Goal: Check status: Check status

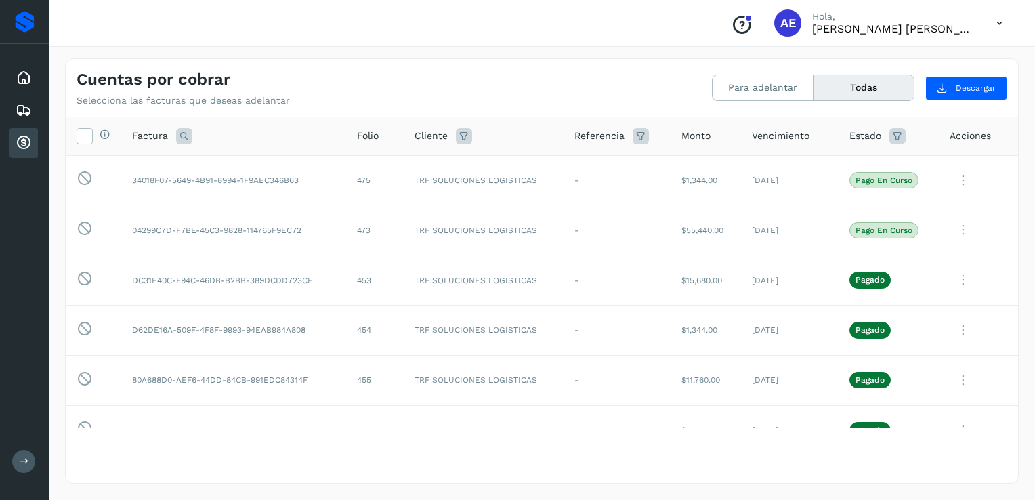
click at [19, 140] on icon at bounding box center [24, 143] width 16 height 16
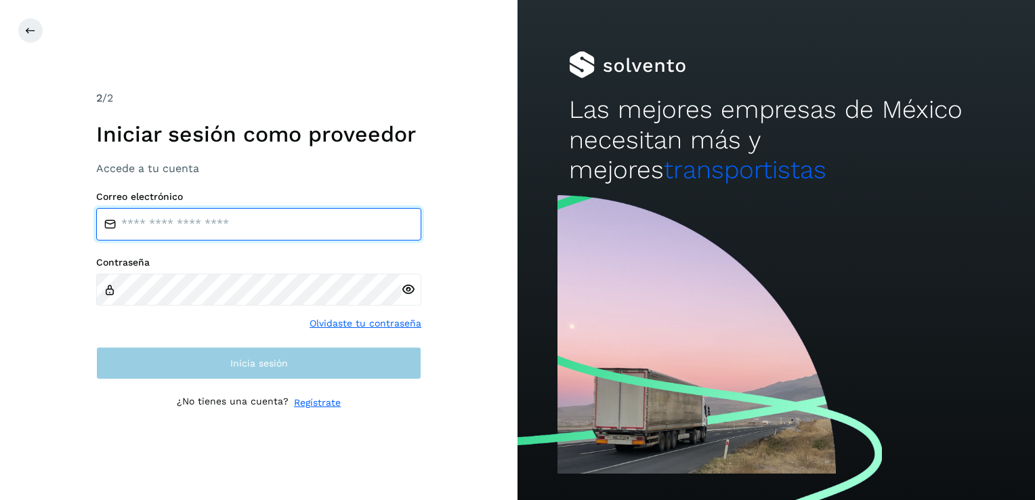
type input "**********"
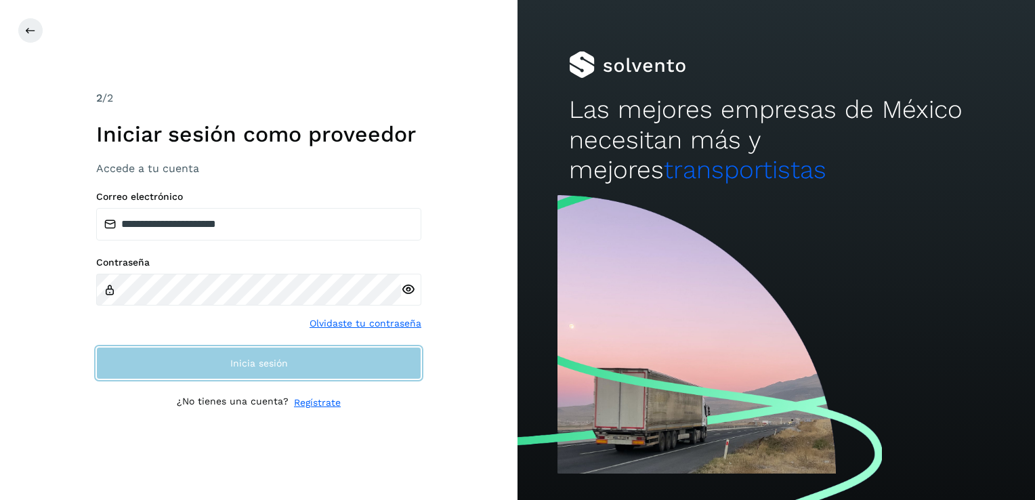
click at [223, 364] on button "Inicia sesión" at bounding box center [258, 363] width 325 height 33
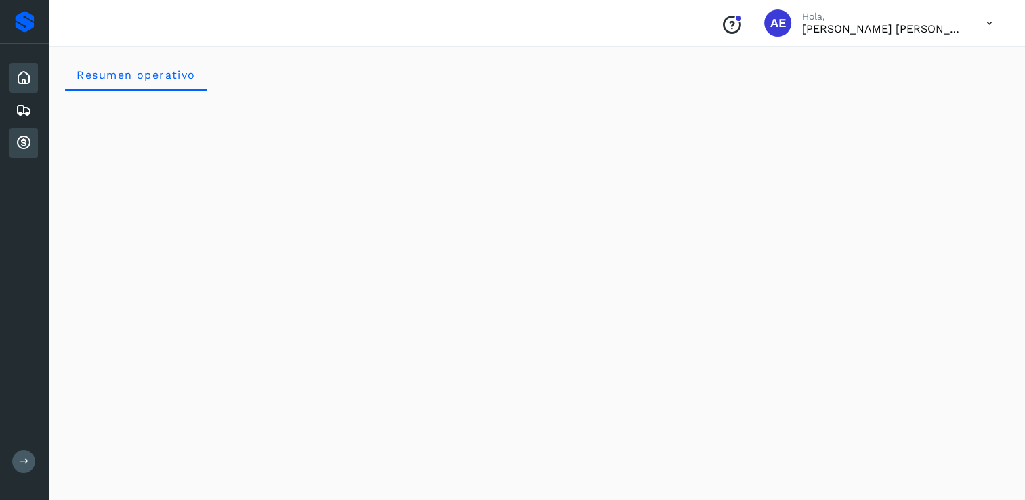
click at [24, 146] on icon at bounding box center [24, 143] width 16 height 16
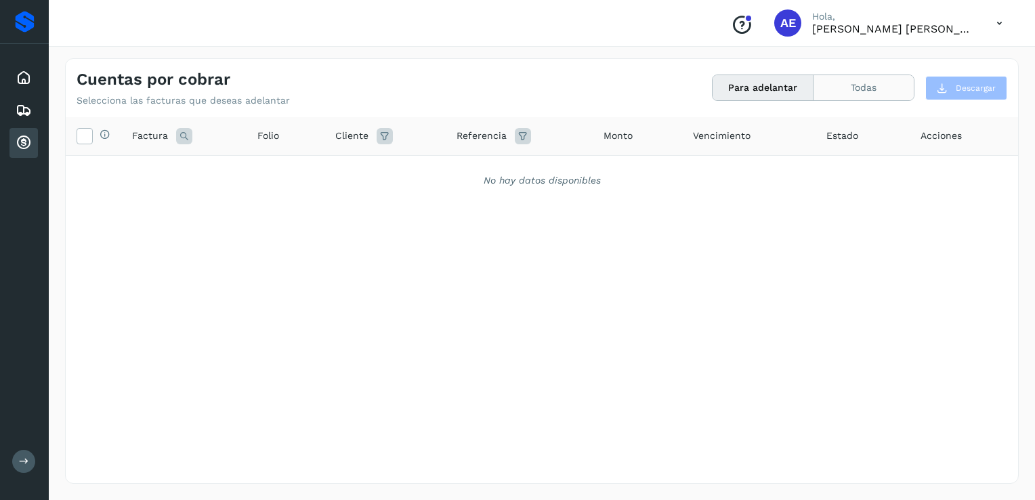
click at [861, 83] on button "Todas" at bounding box center [864, 87] width 100 height 25
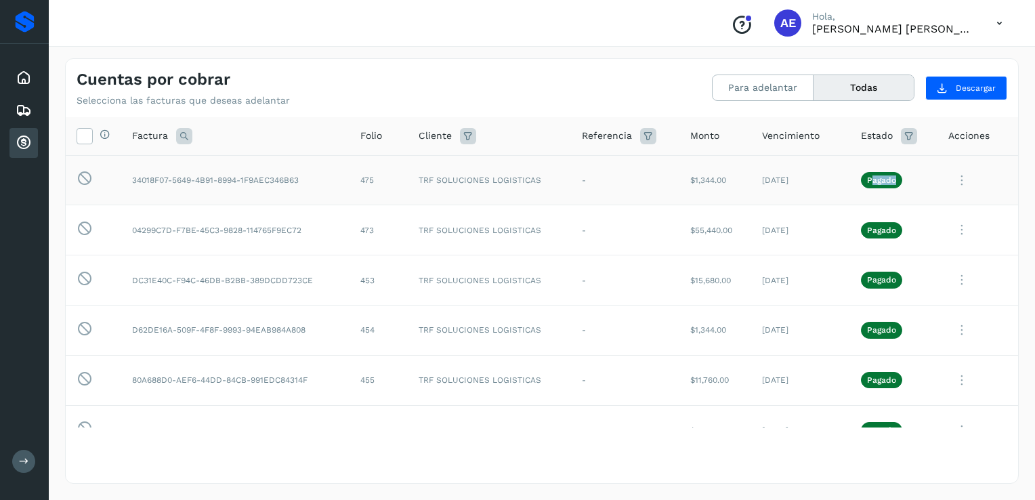
drag, startPoint x: 862, startPoint y: 178, endPoint x: 895, endPoint y: 184, distance: 33.9
click at [895, 184] on td "Pagado" at bounding box center [894, 180] width 88 height 50
click at [926, 201] on td "Pagado" at bounding box center [894, 180] width 88 height 50
click at [729, 85] on button "Para adelantar" at bounding box center [763, 87] width 101 height 25
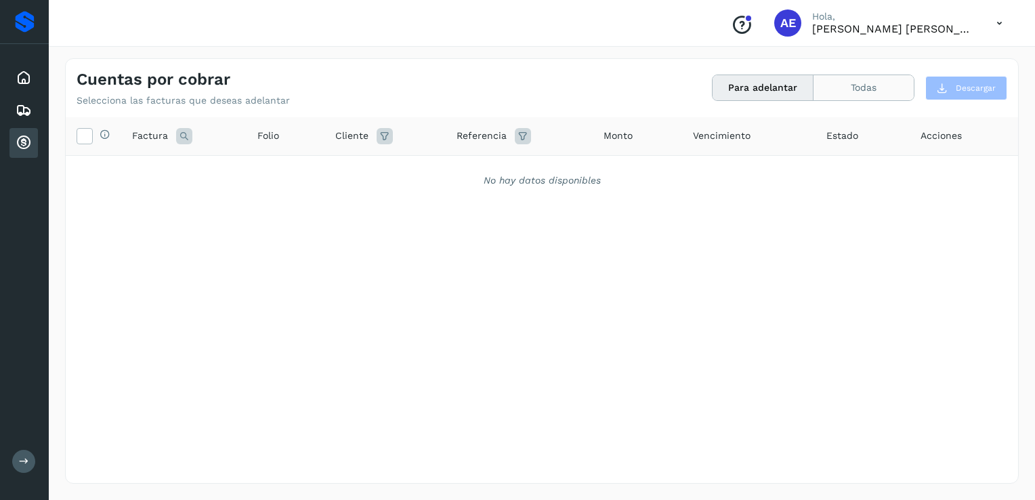
click at [861, 84] on button "Todas" at bounding box center [864, 87] width 100 height 25
